Goal: Task Accomplishment & Management: Use online tool/utility

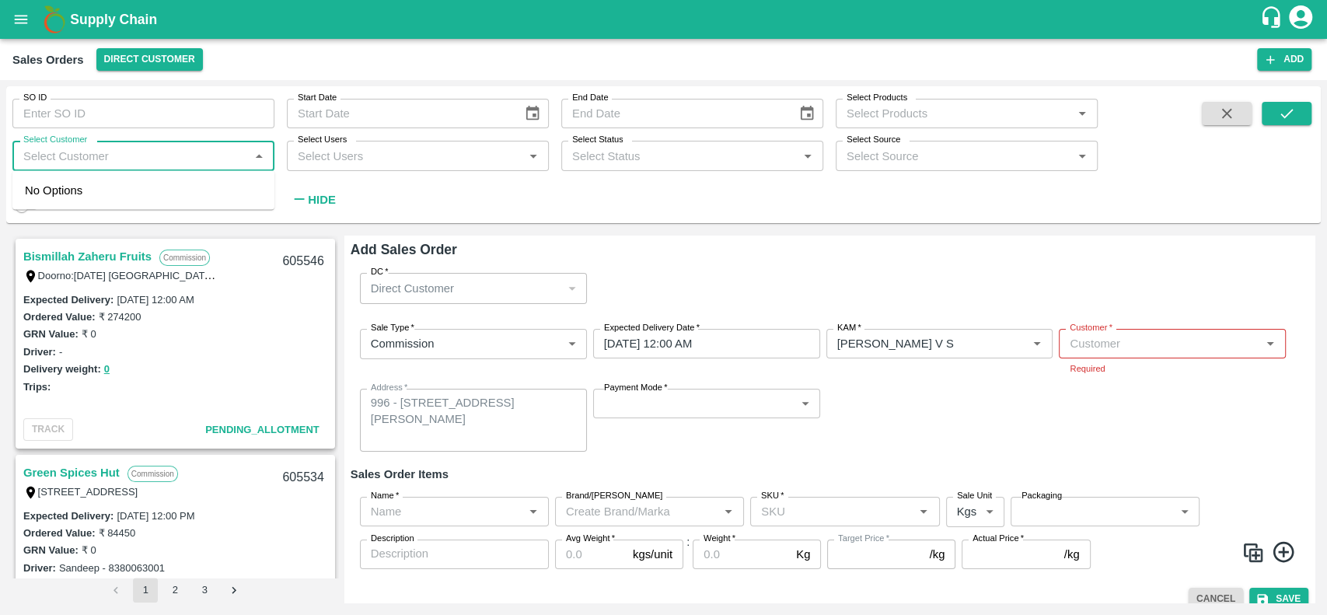
click at [136, 152] on input "Select Customer" at bounding box center [130, 155] width 227 height 20
type input "iniya"
click at [60, 197] on div "INIYA FRUITS AND VEGETABLES" at bounding box center [143, 197] width 262 height 40
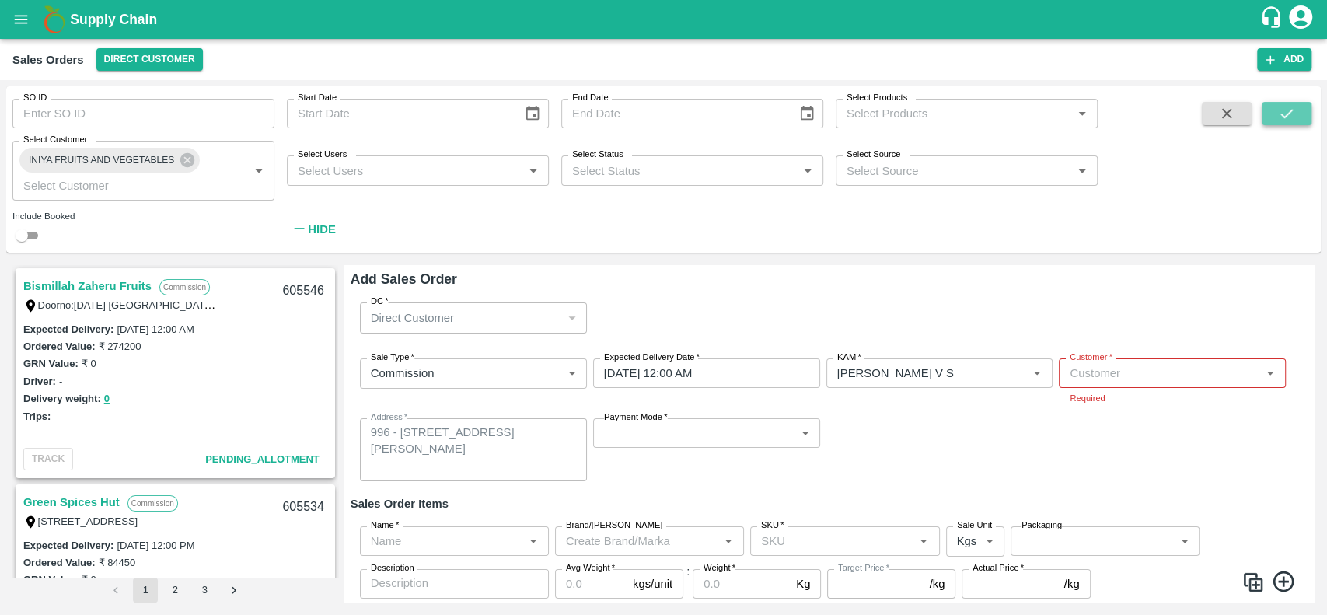
click at [1280, 111] on icon "submit" at bounding box center [1286, 113] width 17 height 17
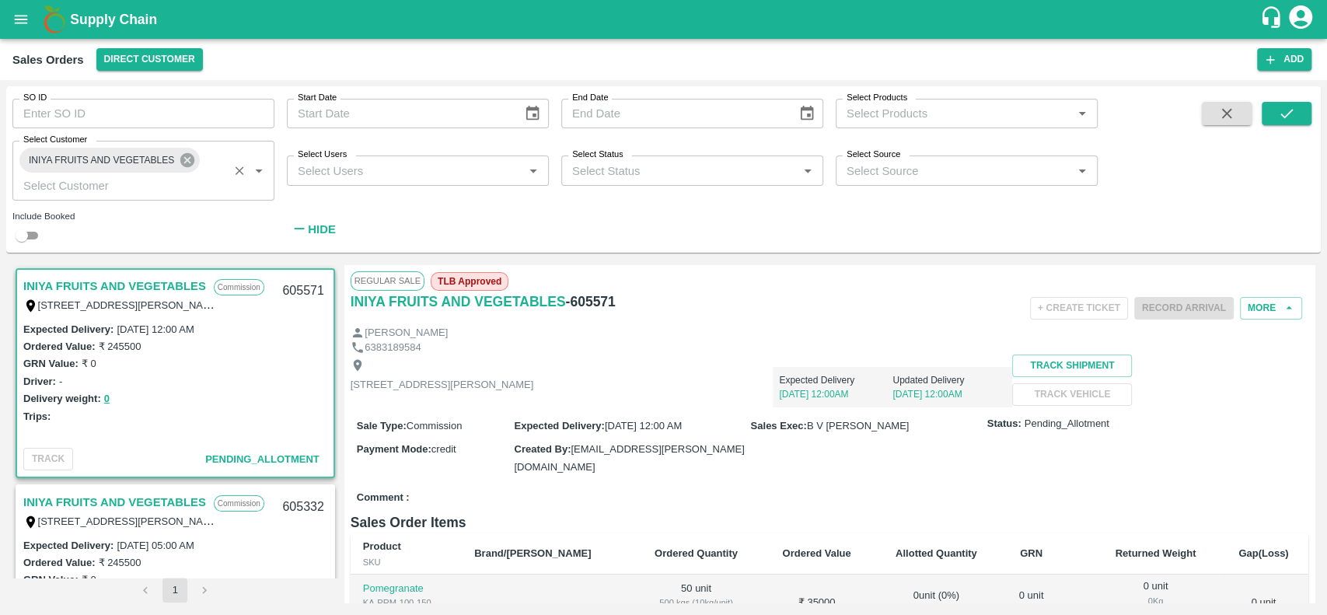
click at [183, 156] on icon at bounding box center [187, 160] width 14 height 14
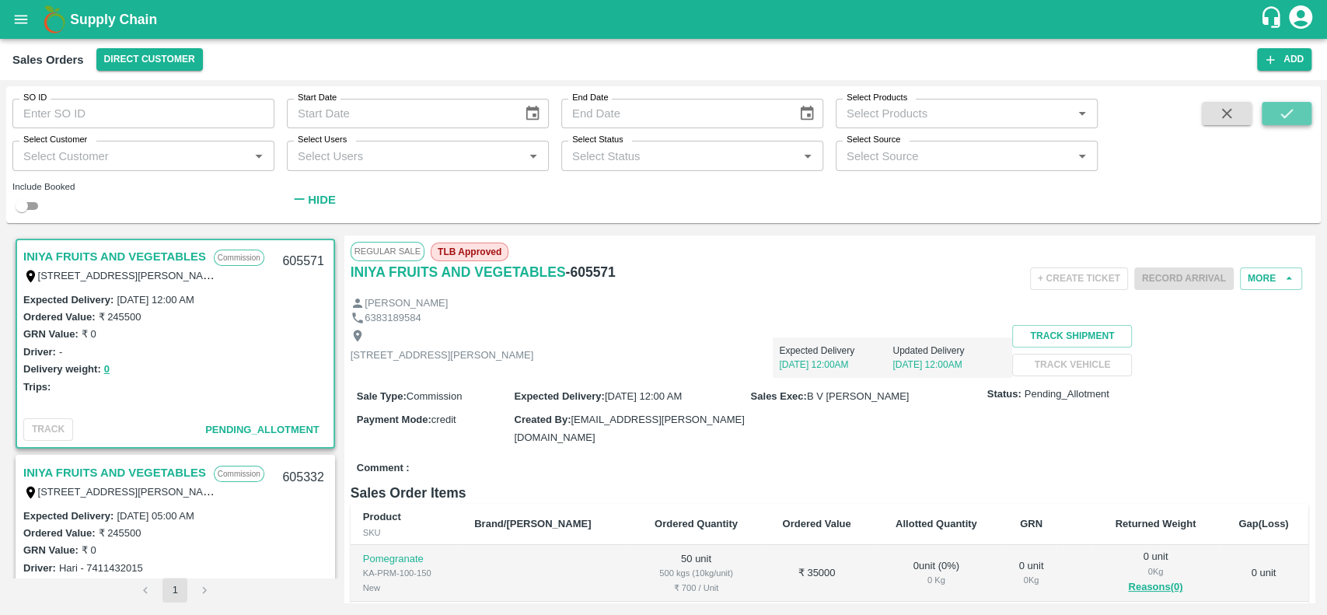
click at [1291, 116] on icon "submit" at bounding box center [1286, 113] width 17 height 17
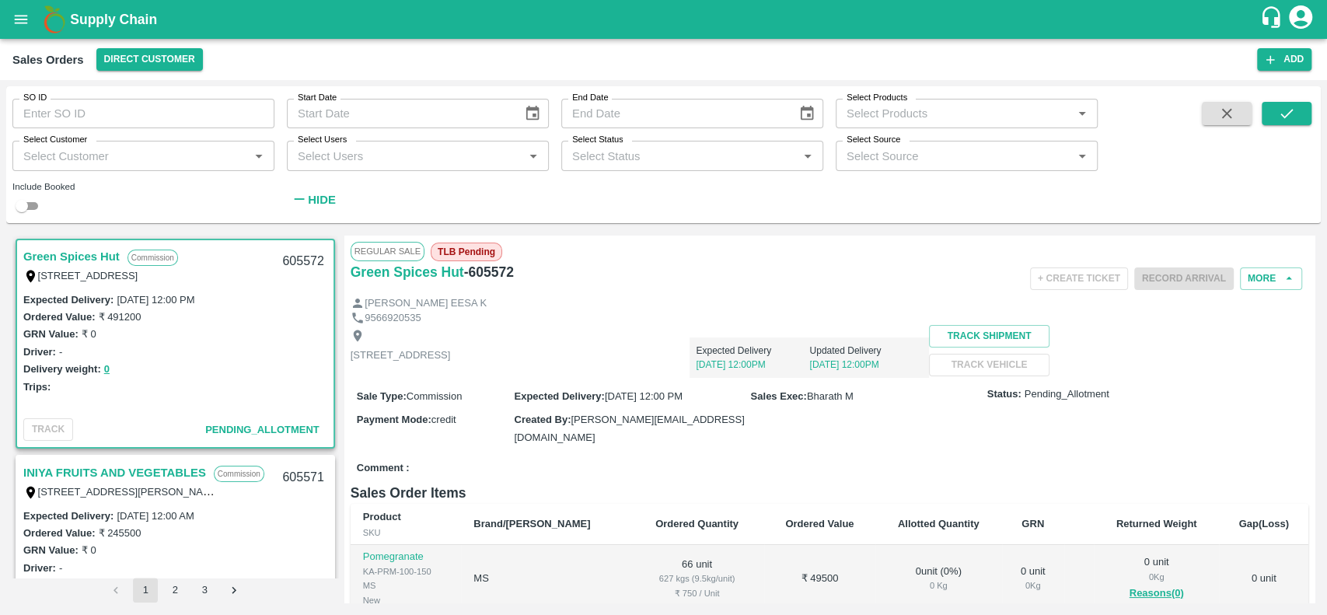
click at [34, 253] on link "Green Spices Hut" at bounding box center [71, 256] width 96 height 20
click at [62, 471] on link "INIYA FRUITS AND VEGETABLES" at bounding box center [114, 473] width 183 height 20
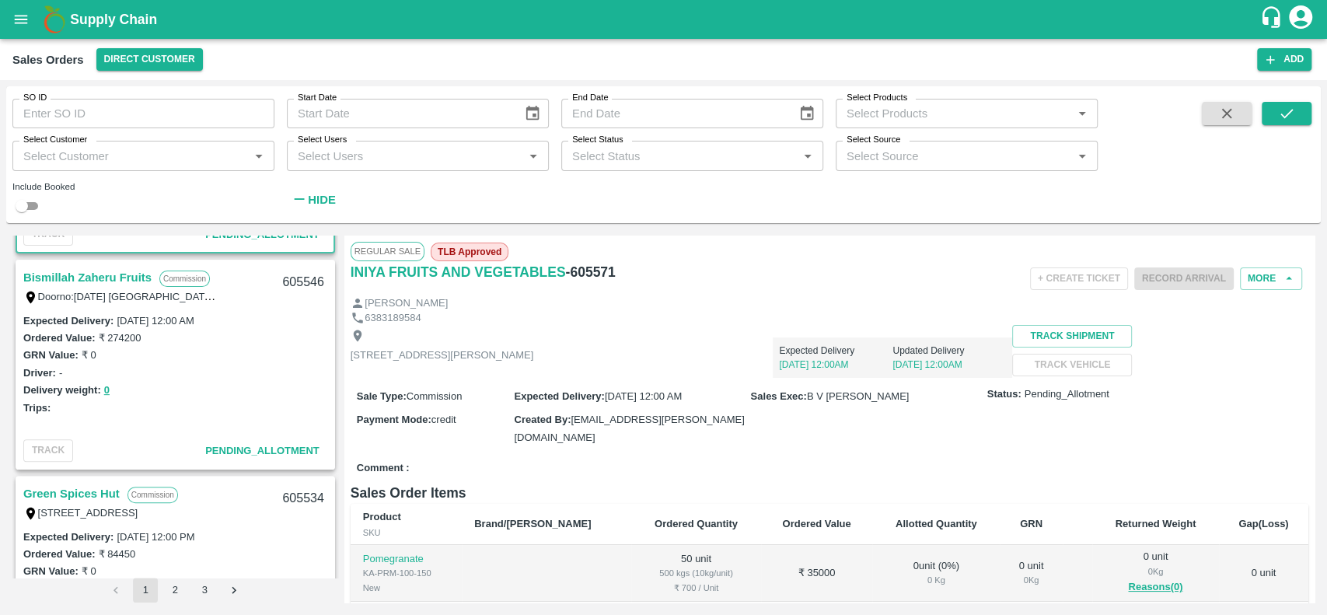
scroll to position [412, 0]
click at [42, 274] on link "Bismillah Zaheru Fruits" at bounding box center [87, 277] width 128 height 20
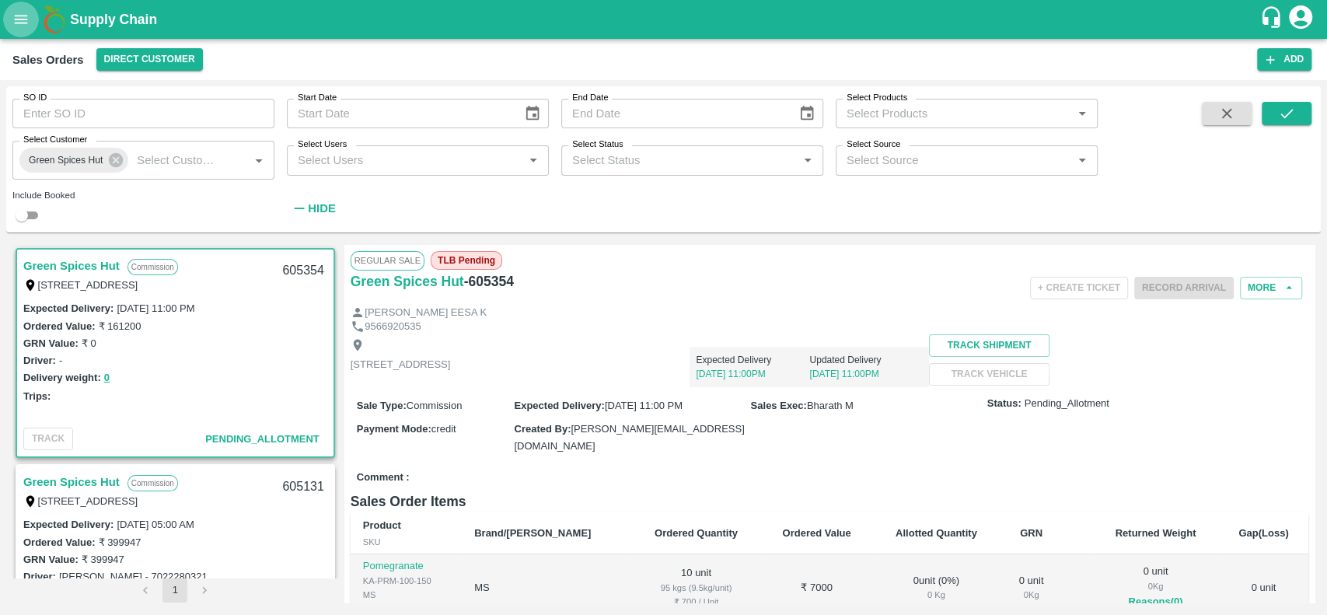
click at [21, 16] on icon "open drawer" at bounding box center [21, 19] width 13 height 9
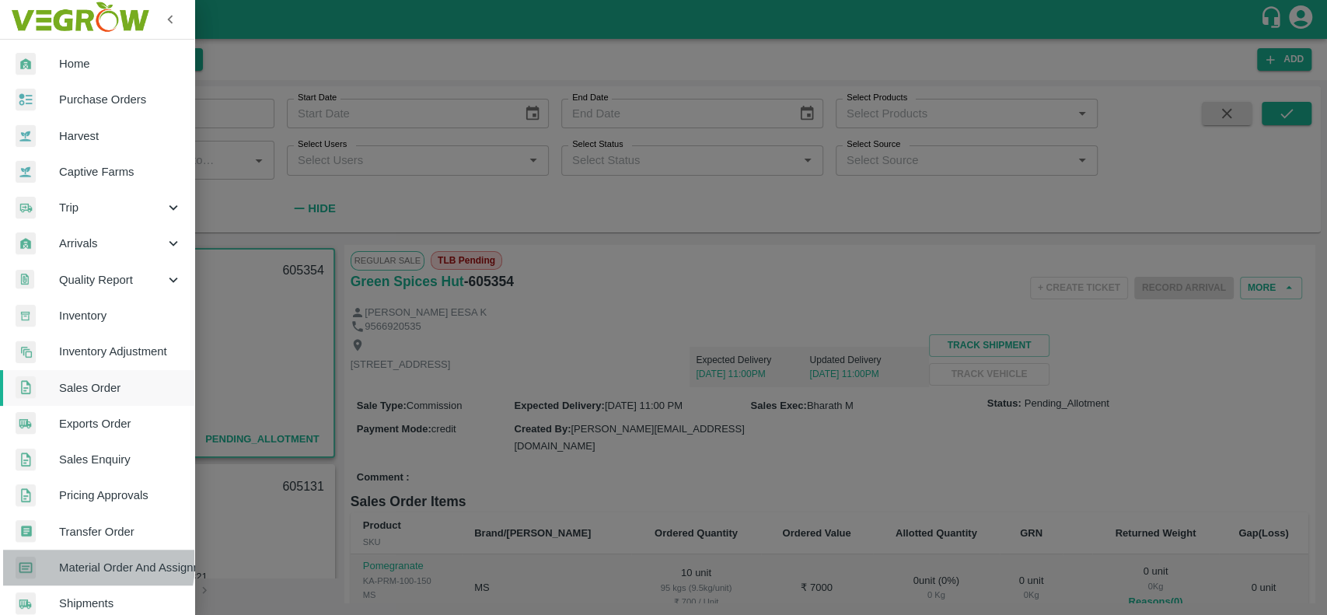
click at [70, 562] on span "Material Order And Assignment" at bounding box center [120, 567] width 123 height 17
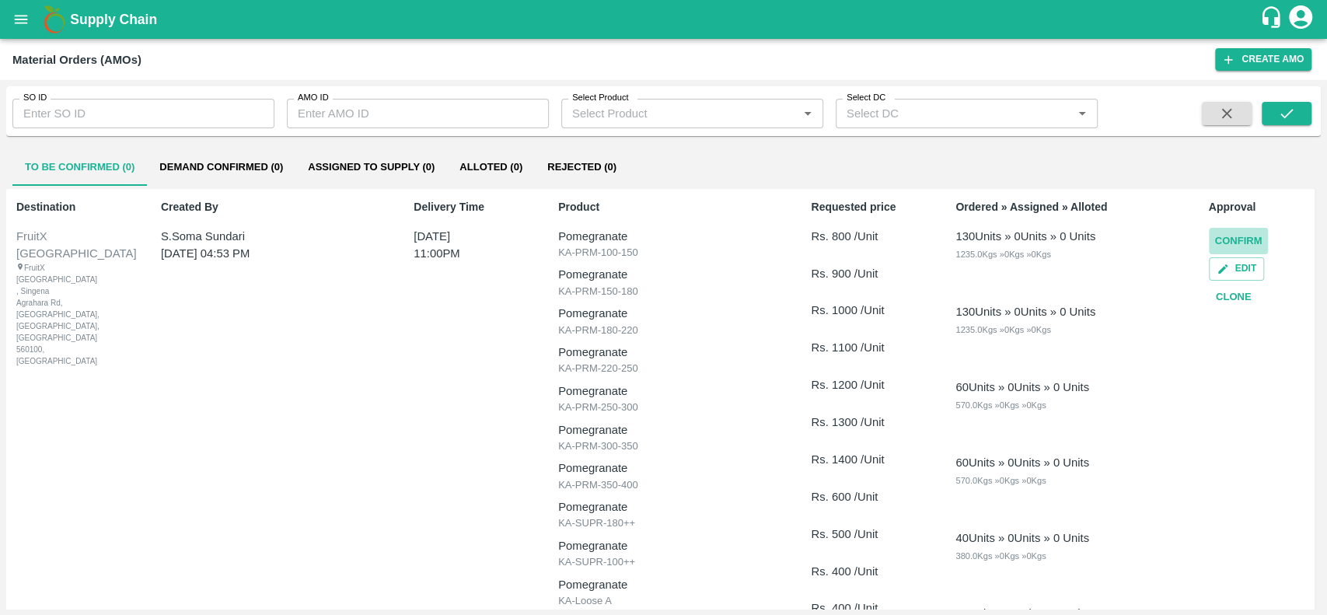
click at [1222, 239] on button "Confirm" at bounding box center [1239, 241] width 60 height 27
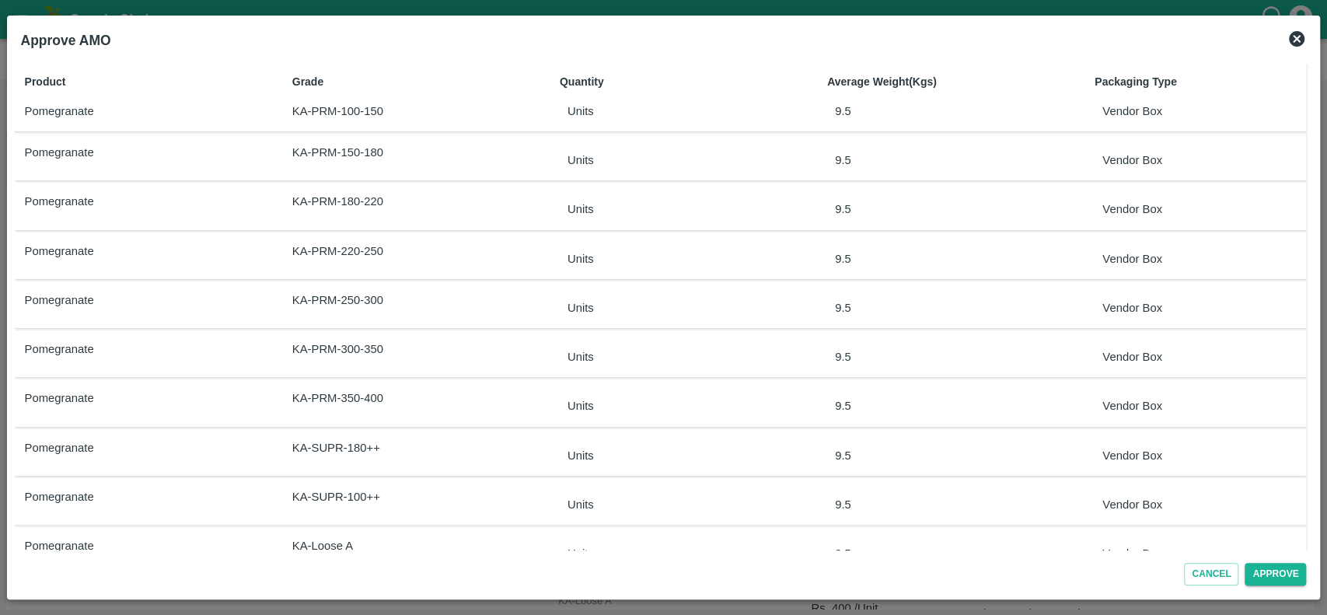
scroll to position [183, 0]
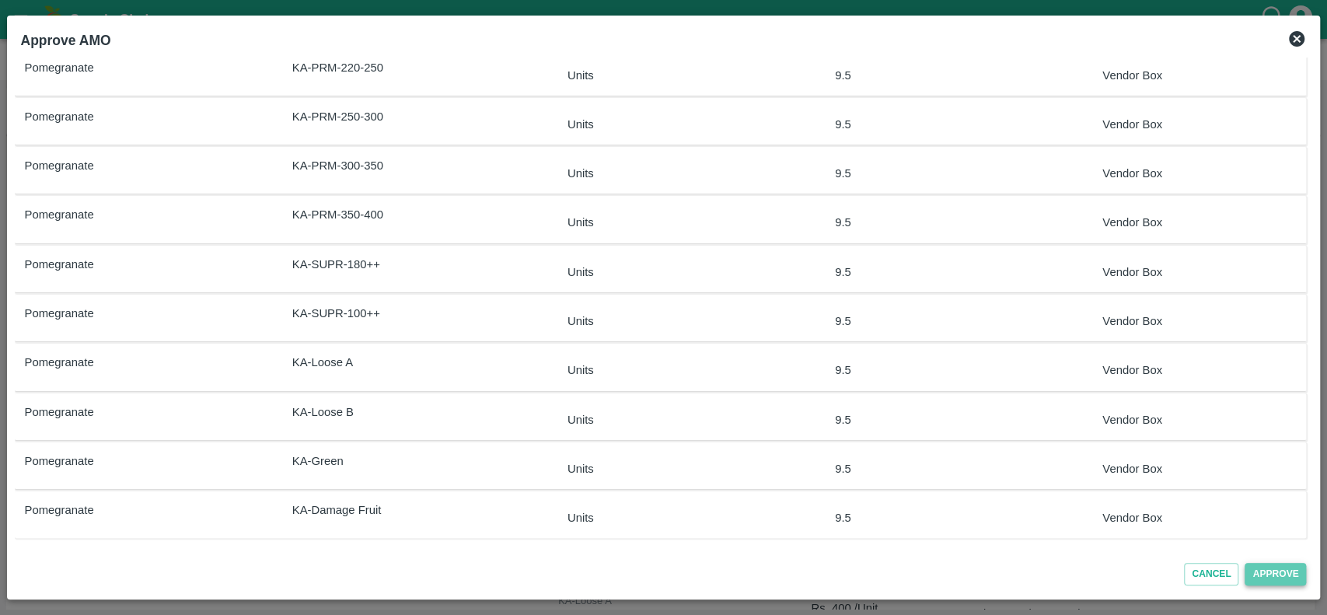
click at [1256, 569] on button "Approve" at bounding box center [1275, 574] width 61 height 23
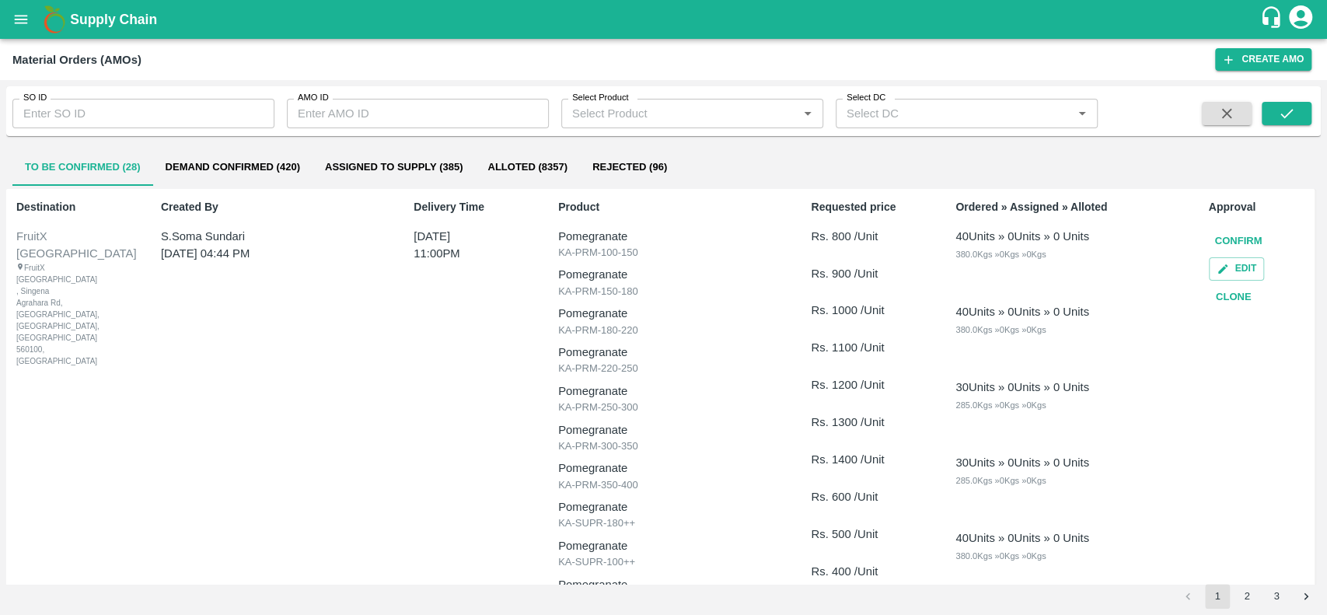
click at [1225, 236] on button "Confirm" at bounding box center [1239, 241] width 60 height 27
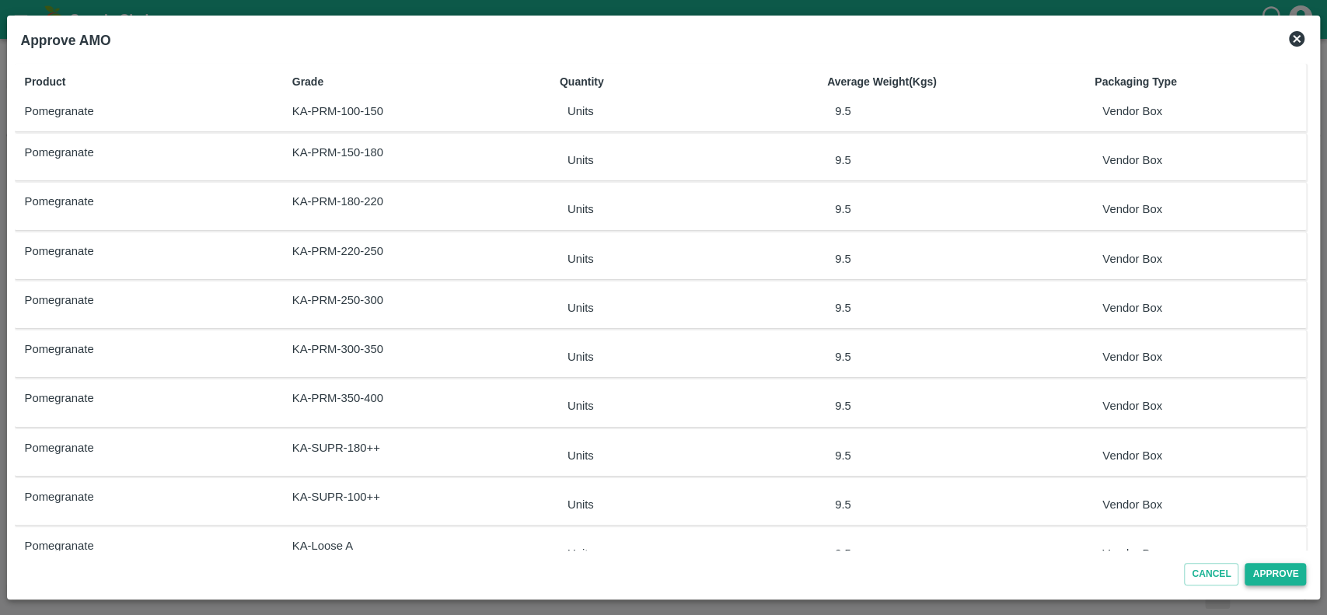
click at [1260, 571] on button "Approve" at bounding box center [1275, 574] width 61 height 23
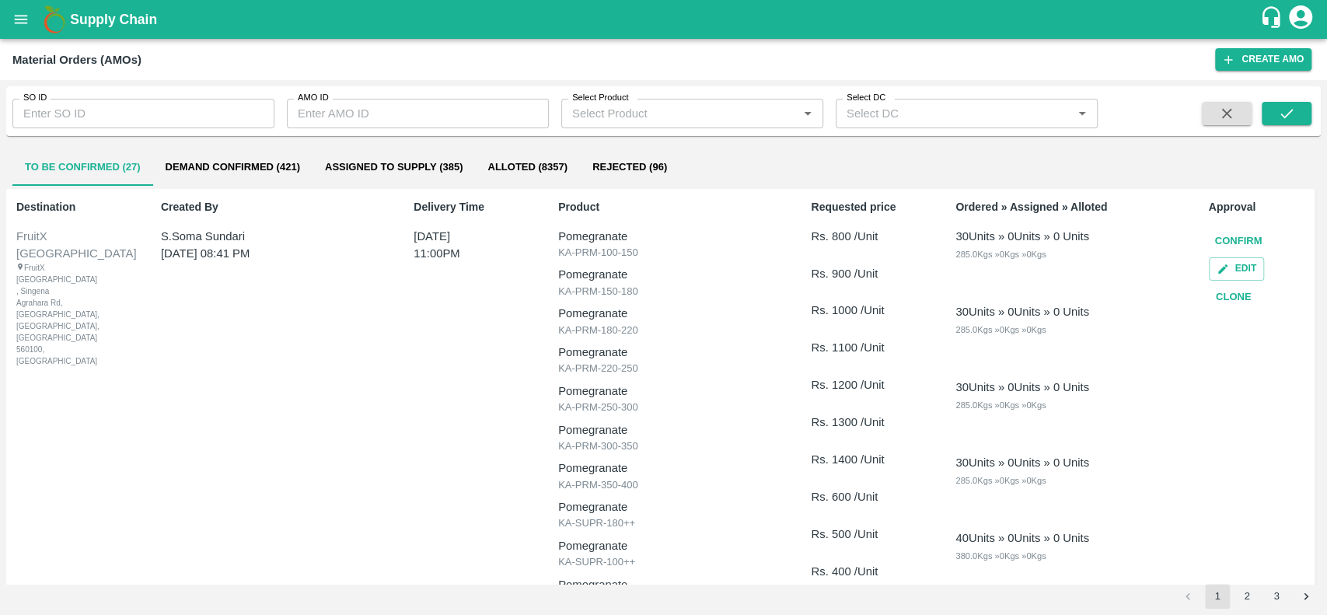
click at [173, 166] on button "Demand Confirmed (421)" at bounding box center [232, 167] width 159 height 37
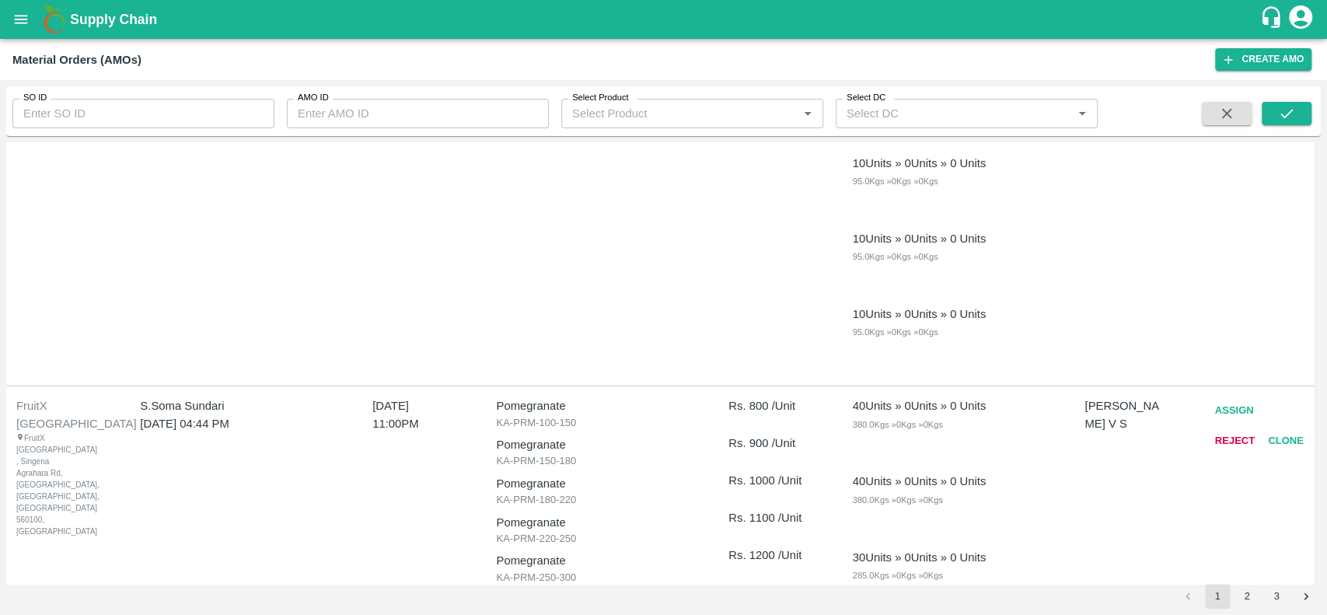
scroll to position [956, 0]
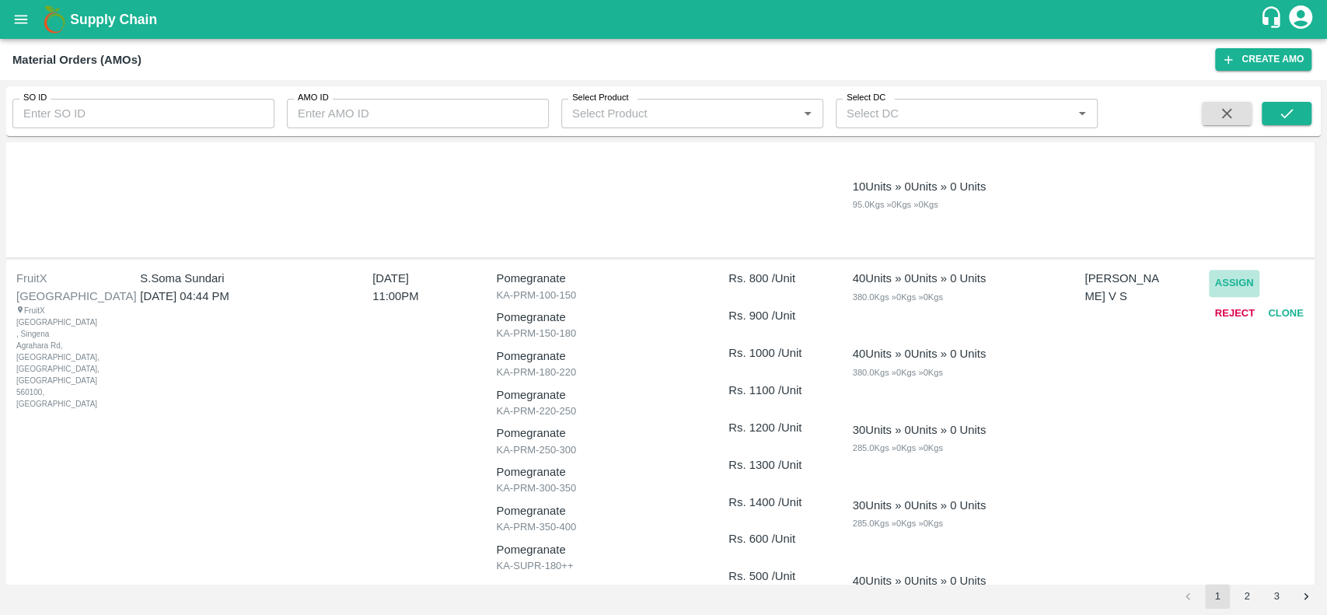
click at [1224, 285] on button "Assign" at bounding box center [1234, 283] width 51 height 27
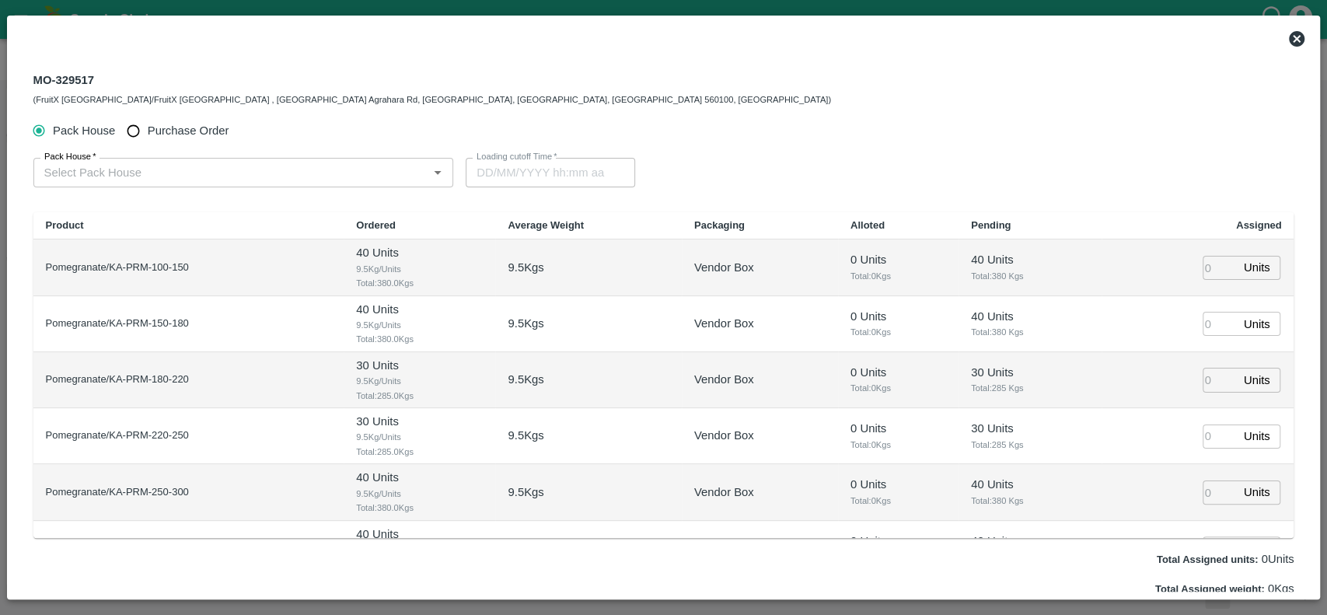
type input "[DATE] 11:00 PM"
drag, startPoint x: 92, startPoint y: 79, endPoint x: 30, endPoint y: 74, distance: 61.6
click at [30, 74] on div "MO-329517 (FruitX [GEOGRAPHIC_DATA]/FruitX [GEOGRAPHIC_DATA] , [GEOGRAPHIC_DATA…" at bounding box center [664, 89] width 1286 height 56
copy div "MO-329517"
click at [1293, 37] on icon at bounding box center [1297, 39] width 16 height 16
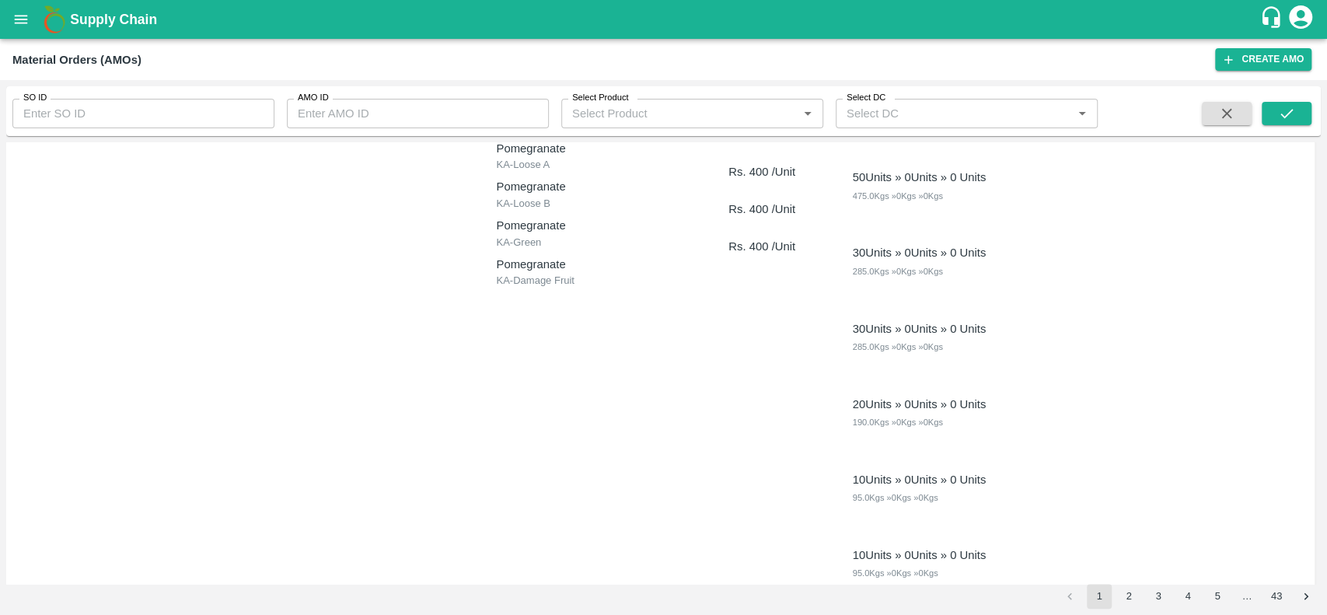
scroll to position [0, 0]
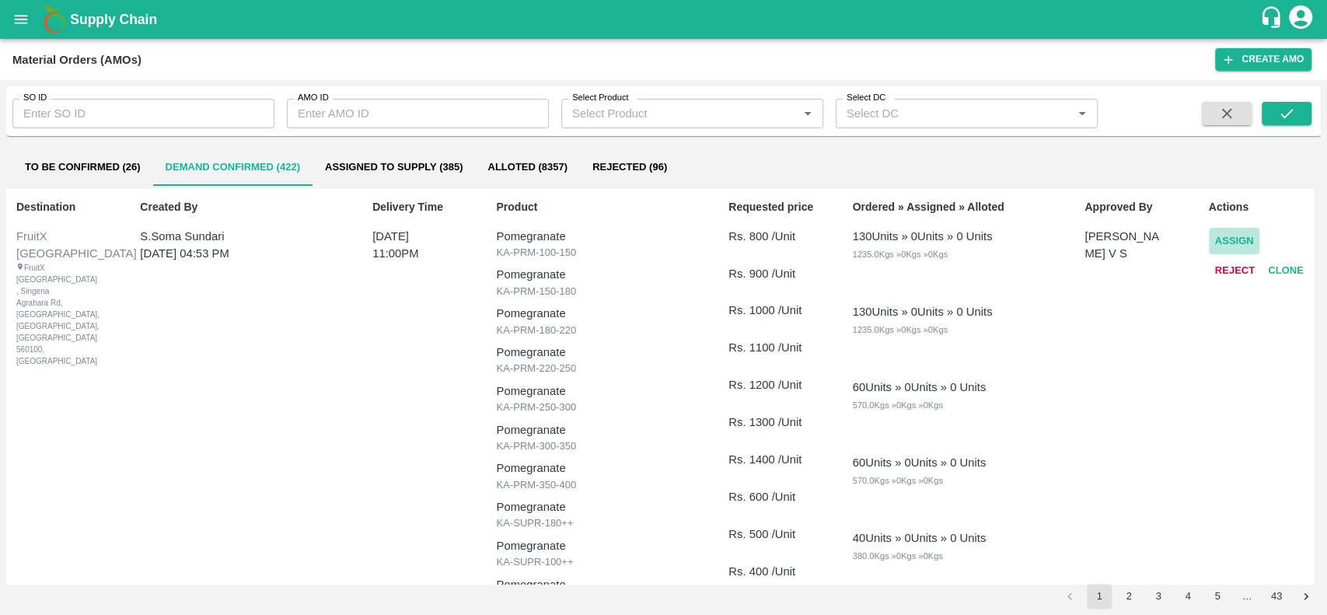
click at [1218, 243] on button "Assign" at bounding box center [1234, 241] width 51 height 27
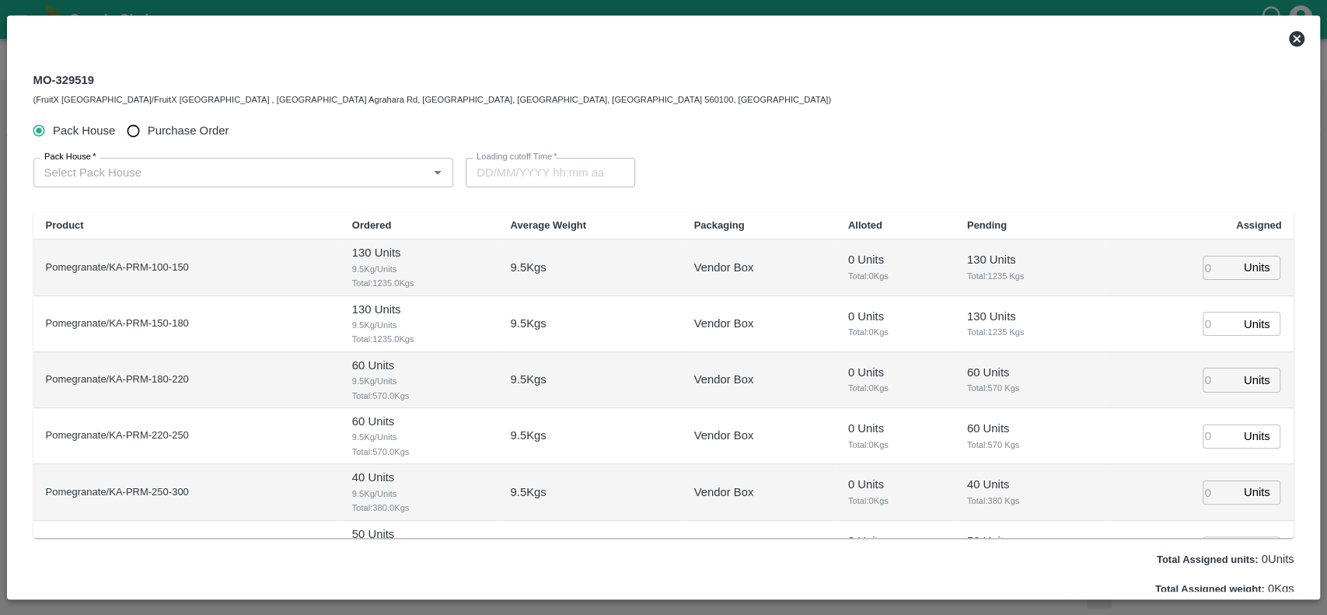
type input "[DATE] 11:00 PM"
drag, startPoint x: 93, startPoint y: 77, endPoint x: 37, endPoint y: 85, distance: 57.3
click at [37, 85] on div "MO-329519 (FruitX [GEOGRAPHIC_DATA]/FruitX [GEOGRAPHIC_DATA] , [GEOGRAPHIC_DATA…" at bounding box center [432, 88] width 798 height 37
copy div "MO-329519"
click at [1294, 31] on icon at bounding box center [1297, 39] width 16 height 16
